Goal: Task Accomplishment & Management: Manage account settings

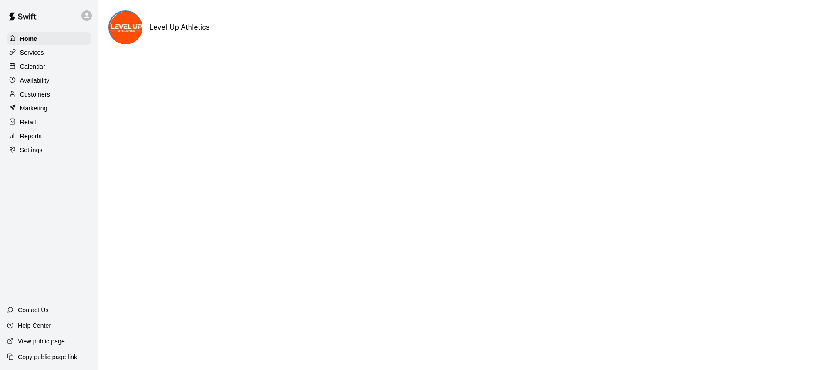
click at [39, 55] on p "Services" at bounding box center [32, 52] width 24 height 9
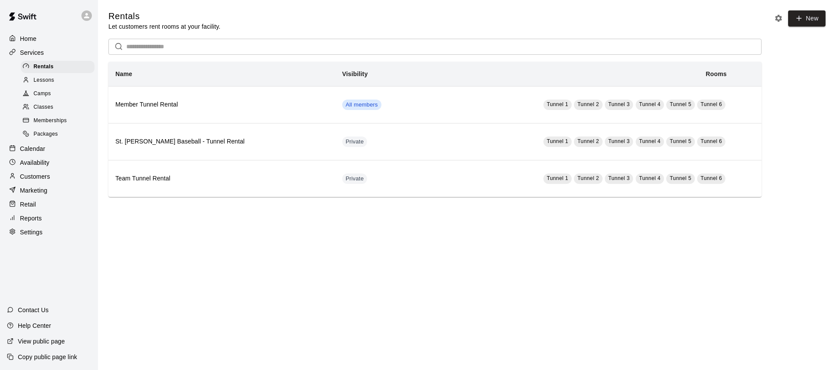
click at [61, 93] on div "Camps" at bounding box center [58, 94] width 74 height 12
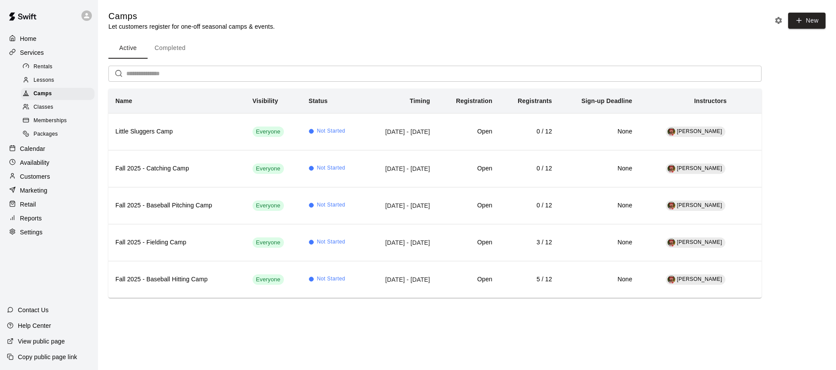
click at [593, 47] on div "Active Completed" at bounding box center [434, 48] width 653 height 21
click at [780, 18] on icon "Camp settings" at bounding box center [778, 20] width 9 height 9
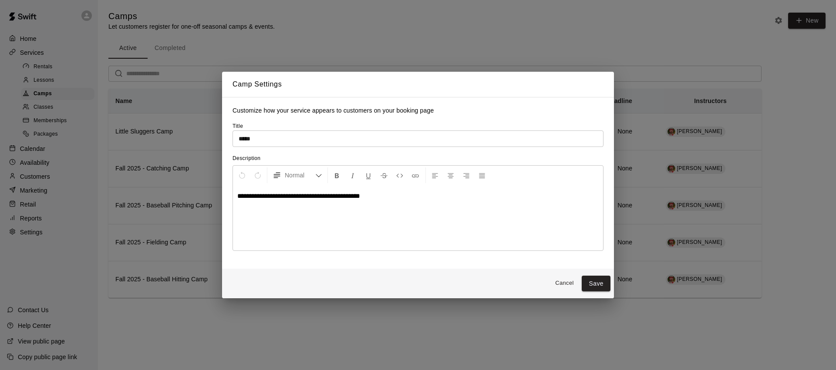
click at [563, 279] on button "Cancel" at bounding box center [564, 283] width 28 height 13
